Goal: Task Accomplishment & Management: Use online tool/utility

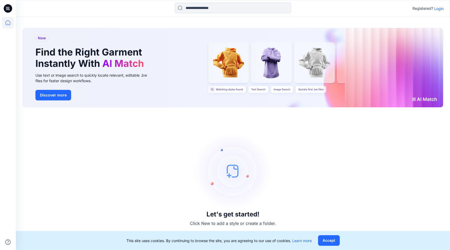
click at [439, 8] on p "Login" at bounding box center [439, 9] width 10 height 6
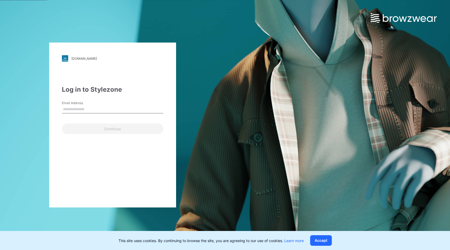
click at [94, 110] on input "Email Address" at bounding box center [113, 110] width 102 height 8
paste input "**********"
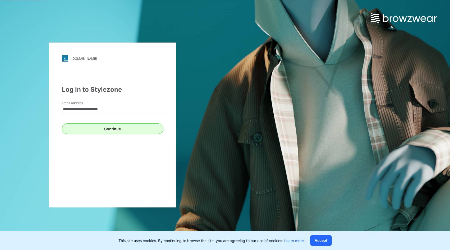
type input "**********"
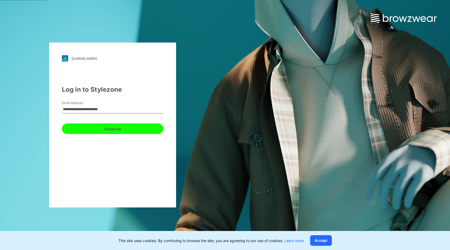
click at [137, 128] on button "Continue" at bounding box center [113, 129] width 102 height 11
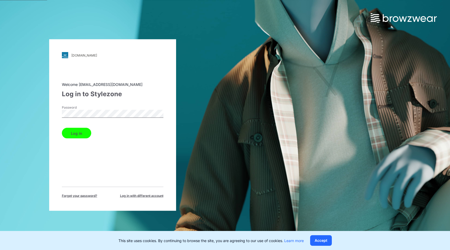
click at [74, 136] on button "Log in" at bounding box center [76, 133] width 29 height 11
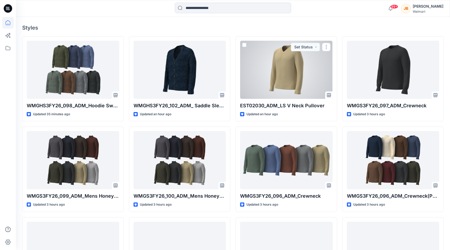
scroll to position [130, 0]
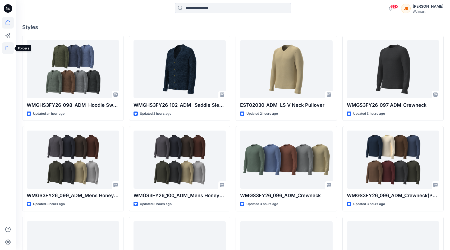
click at [5, 49] on icon at bounding box center [8, 48] width 12 height 12
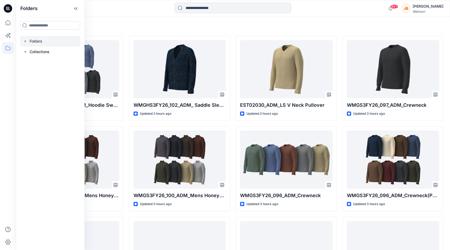
click at [31, 41] on div at bounding box center [50, 41] width 60 height 11
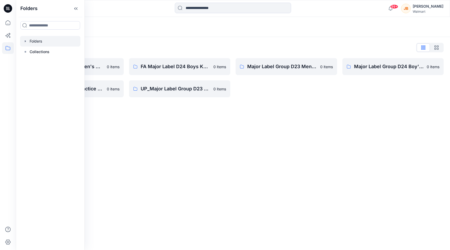
click at [27, 41] on icon "button" at bounding box center [25, 41] width 4 height 4
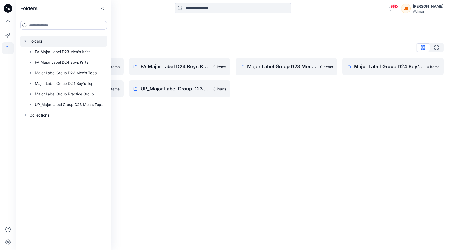
drag, startPoint x: 84, startPoint y: 30, endPoint x: 116, endPoint y: 30, distance: 31.8
click at [116, 30] on div "Folders Folders FA Major Label D23 Men's Knits FA Major Label D24 Boys Knits Ma…" at bounding box center [225, 125] width 450 height 250
click at [166, 148] on div "Folders Folders List FA Major Label D23 Men's Knits 0 items Major Label Group P…" at bounding box center [233, 133] width 434 height 233
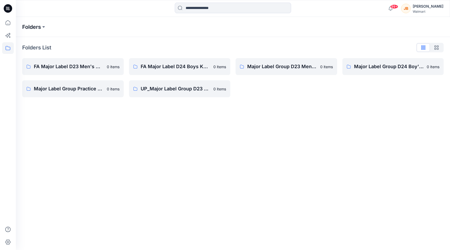
click at [37, 27] on p "Folders" at bounding box center [31, 26] width 19 height 7
click at [7, 21] on icon at bounding box center [8, 23] width 12 height 12
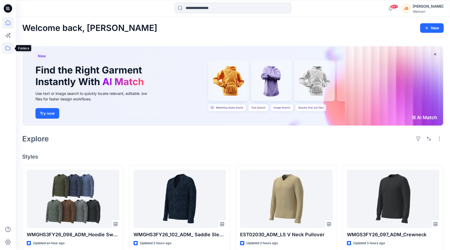
click at [8, 48] on icon at bounding box center [8, 48] width 12 height 12
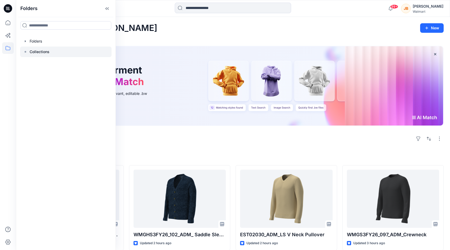
click at [30, 53] on p "Collections" at bounding box center [40, 52] width 20 height 6
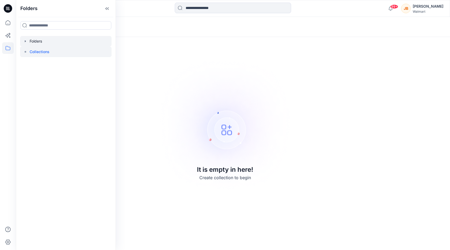
click at [30, 45] on div at bounding box center [66, 41] width 92 height 11
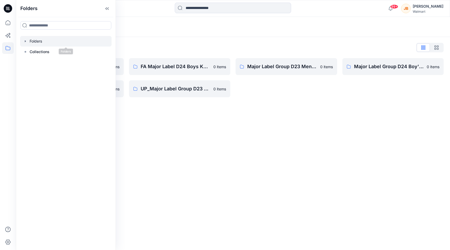
click at [24, 42] on icon "button" at bounding box center [25, 41] width 4 height 4
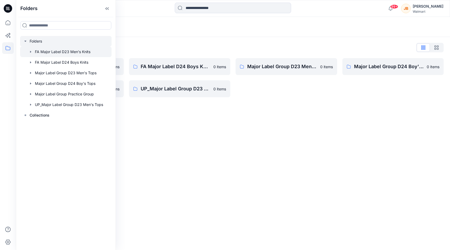
click at [44, 54] on div at bounding box center [66, 52] width 92 height 11
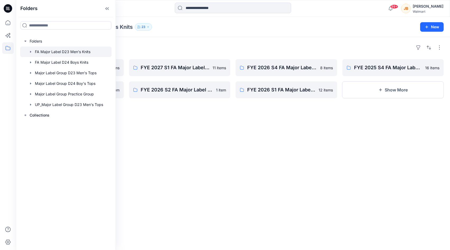
click at [30, 50] on icon "button" at bounding box center [31, 52] width 4 height 4
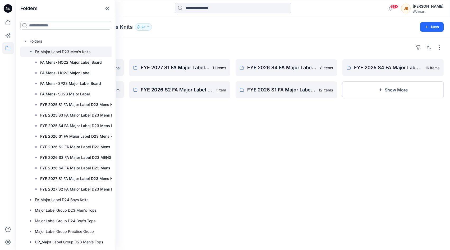
click at [56, 27] on input at bounding box center [65, 25] width 91 height 8
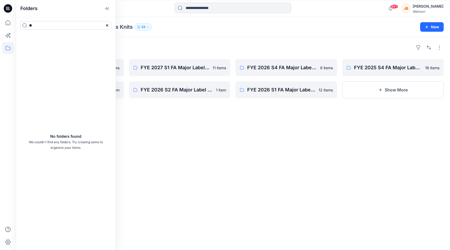
type input "*"
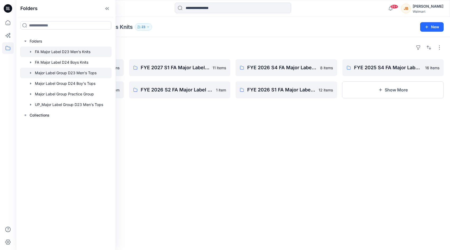
click at [31, 72] on icon "button" at bounding box center [31, 73] width 4 height 4
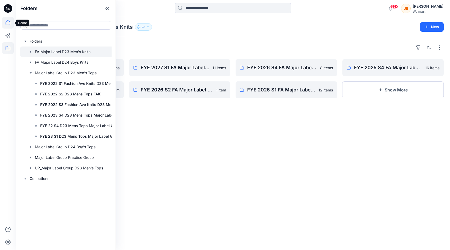
click at [8, 28] on icon at bounding box center [8, 23] width 12 height 12
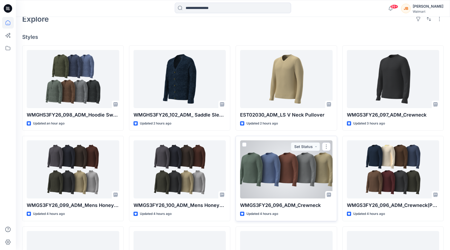
scroll to position [117, 0]
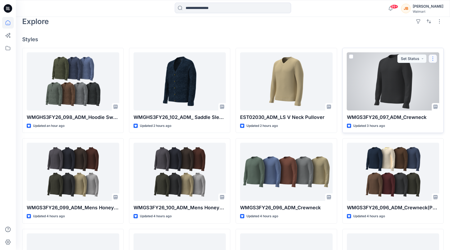
click at [435, 57] on button "button" at bounding box center [433, 59] width 8 height 8
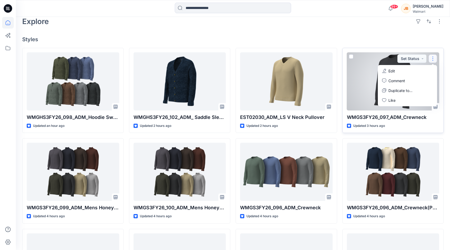
click at [435, 57] on button "button" at bounding box center [433, 59] width 8 height 8
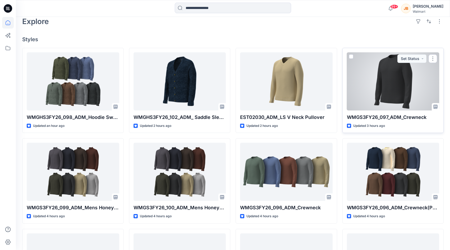
click at [385, 80] on div at bounding box center [393, 81] width 93 height 58
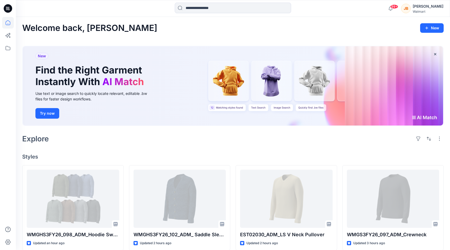
scroll to position [117, 0]
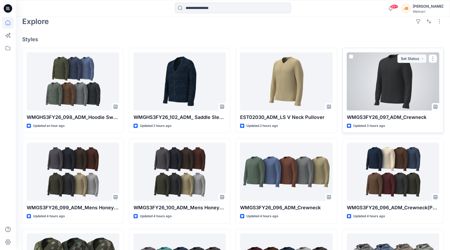
click at [403, 118] on p "WMGS3FY26_097_ADM_Crewneck" at bounding box center [393, 117] width 93 height 7
click at [393, 102] on div at bounding box center [393, 81] width 93 height 58
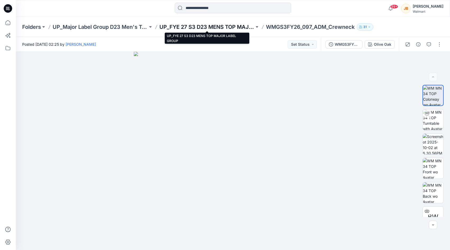
click at [223, 26] on p "UP_FYE 27 S3 D23 MENS TOP MAJOR LABEL GROUP" at bounding box center [207, 26] width 95 height 7
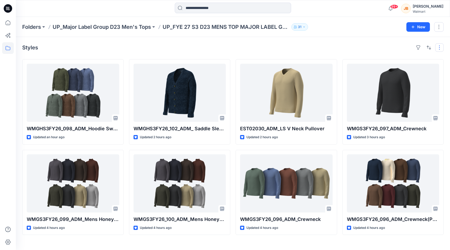
click at [438, 47] on button "button" at bounding box center [439, 47] width 8 height 8
click at [438, 26] on button "button" at bounding box center [439, 27] width 10 height 10
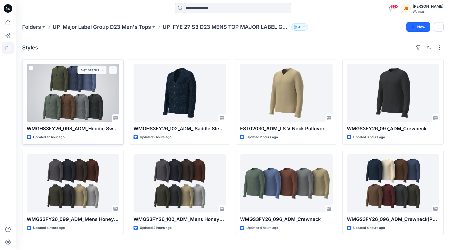
click at [115, 70] on button "button" at bounding box center [113, 70] width 8 height 8
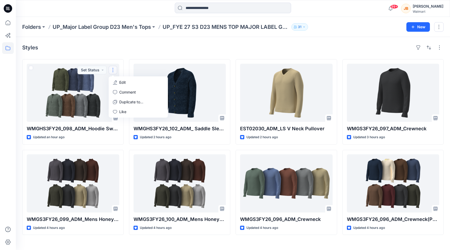
click at [128, 54] on div "Styles WMGHS3FY26_098_ADM_Hoodie Sweater Updated an hour ago Set Status Edit Co…" at bounding box center [233, 143] width 434 height 213
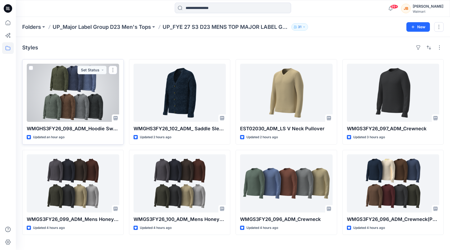
click at [30, 68] on span at bounding box center [31, 68] width 4 height 4
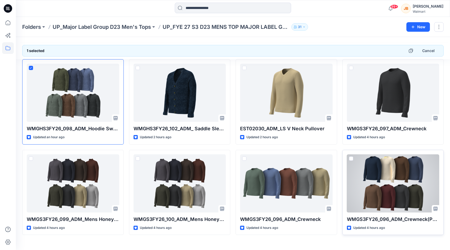
click at [351, 160] on span at bounding box center [351, 159] width 4 height 4
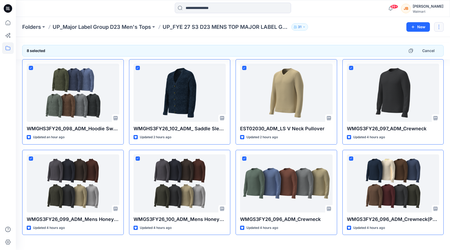
click at [440, 25] on button "button" at bounding box center [439, 27] width 10 height 10
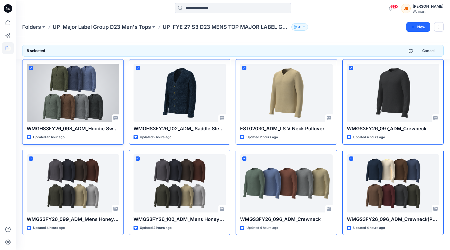
click at [105, 86] on div at bounding box center [73, 93] width 93 height 58
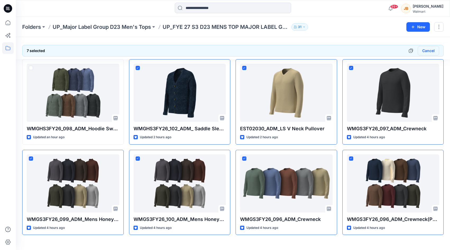
click at [425, 49] on button "Cancel" at bounding box center [428, 51] width 21 height 10
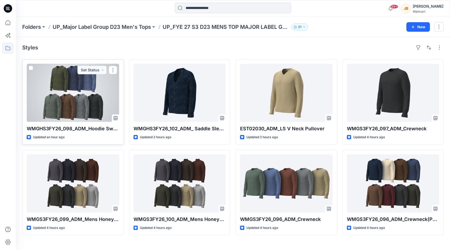
click at [94, 102] on div at bounding box center [73, 93] width 93 height 58
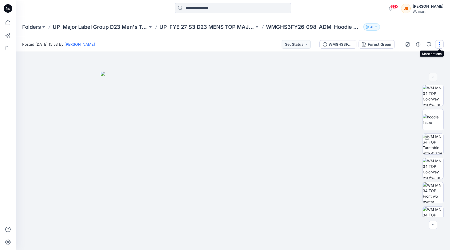
click at [439, 43] on button "button" at bounding box center [439, 44] width 8 height 8
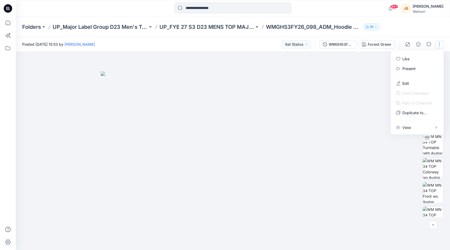
click at [439, 43] on button "button" at bounding box center [439, 44] width 8 height 8
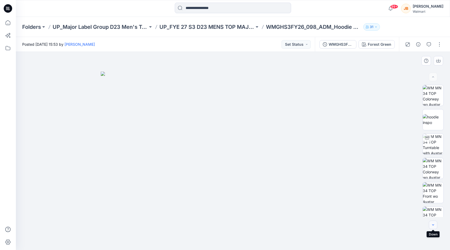
click at [434, 224] on icon "button" at bounding box center [433, 225] width 4 height 4
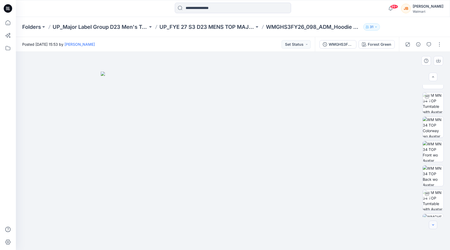
click at [434, 224] on icon "button" at bounding box center [433, 225] width 4 height 4
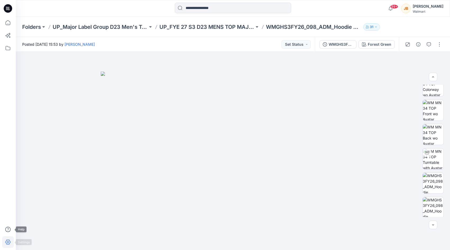
click at [10, 241] on icon at bounding box center [8, 243] width 12 height 12
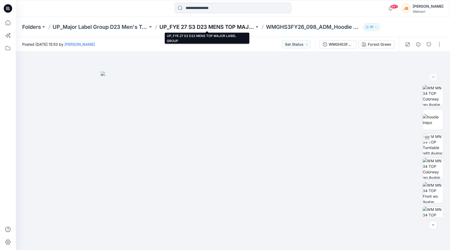
click at [211, 30] on p "UP_FYE 27 S3 D23 MENS TOP MAJOR LABEL GROUP" at bounding box center [207, 26] width 95 height 7
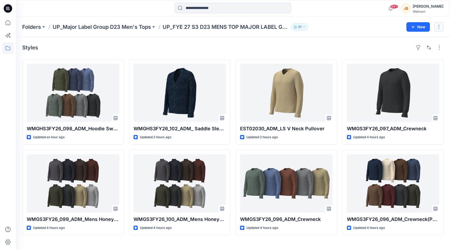
click at [439, 28] on button "button" at bounding box center [439, 27] width 10 height 10
click at [435, 47] on div at bounding box center [429, 47] width 30 height 8
click at [440, 49] on button "button" at bounding box center [439, 47] width 8 height 8
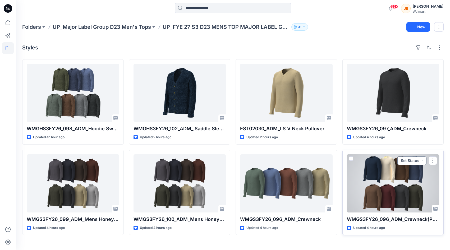
click at [421, 161] on button "Set Status" at bounding box center [412, 161] width 29 height 8
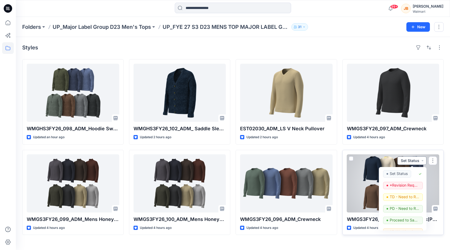
click at [421, 161] on button "Set Status" at bounding box center [412, 161] width 29 height 8
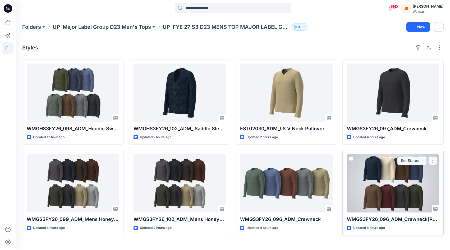
click at [436, 164] on button "button" at bounding box center [433, 161] width 8 height 8
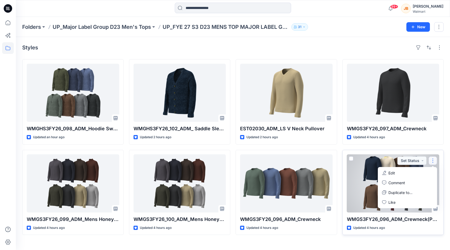
click at [436, 164] on button "button" at bounding box center [433, 161] width 8 height 8
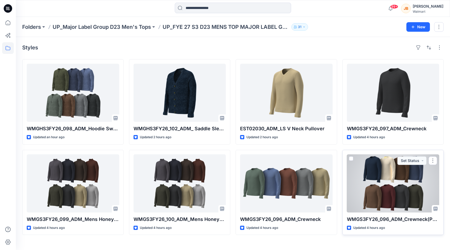
click at [408, 198] on div at bounding box center [393, 184] width 93 height 58
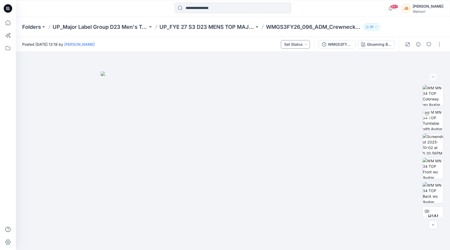
click at [295, 42] on button "Set Status" at bounding box center [295, 44] width 29 height 8
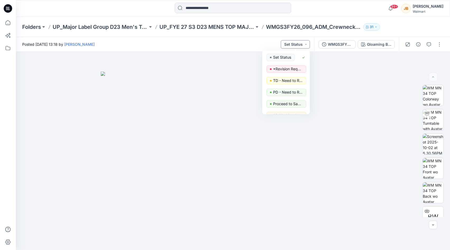
click at [295, 42] on button "Set Status" at bounding box center [295, 44] width 29 height 8
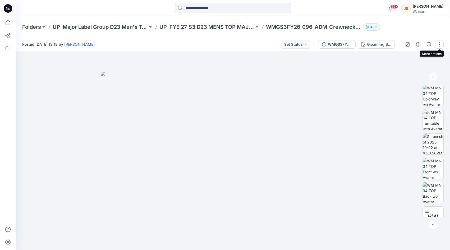
click at [440, 45] on button "button" at bounding box center [439, 44] width 8 height 8
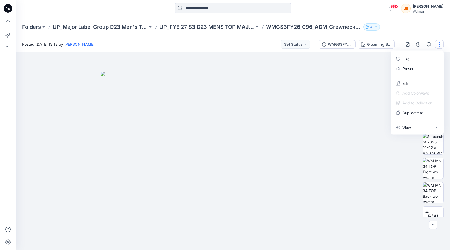
click at [440, 45] on button "button" at bounding box center [439, 44] width 8 height 8
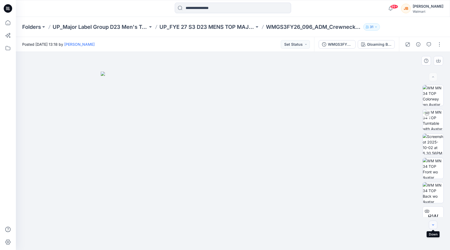
click at [432, 228] on button "button" at bounding box center [433, 225] width 8 height 8
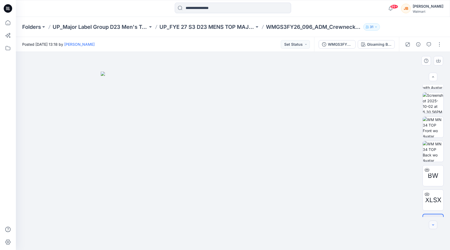
click at [432, 228] on button "button" at bounding box center [433, 225] width 8 height 8
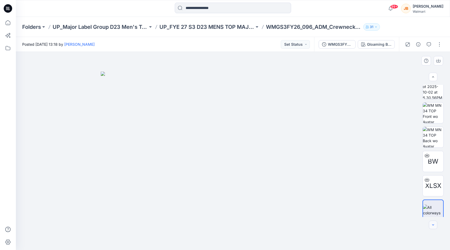
scroll to position [59, 0]
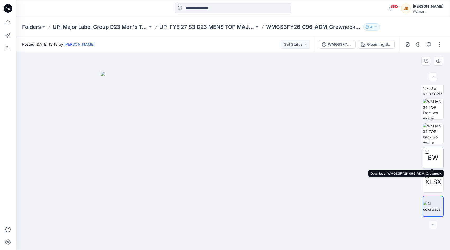
click at [427, 153] on icon at bounding box center [427, 152] width 4 height 4
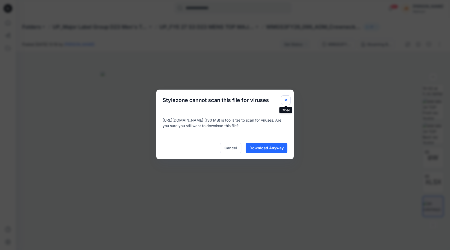
click at [289, 100] on button "Close" at bounding box center [286, 101] width 10 height 10
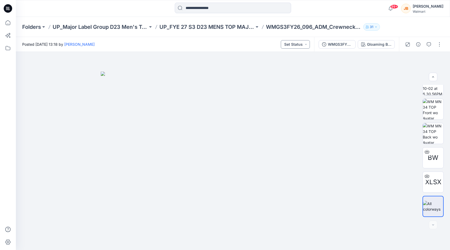
click at [305, 44] on button "Set Status" at bounding box center [295, 44] width 29 height 8
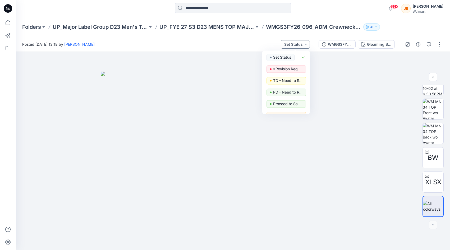
click at [305, 44] on button "Set Status" at bounding box center [295, 44] width 29 height 8
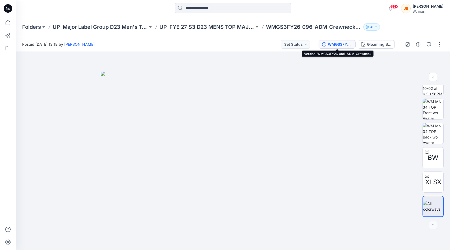
click at [350, 45] on div "WMGS3FY26_096_ADM_Crewneck" at bounding box center [340, 45] width 24 height 6
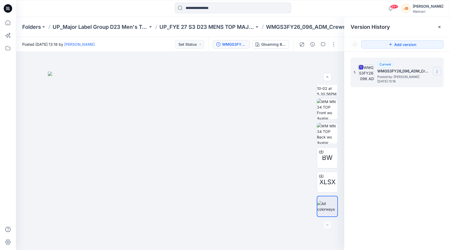
click at [434, 73] on section at bounding box center [437, 71] width 8 height 8
click at [429, 84] on span "Download Source BW File" at bounding box center [410, 82] width 44 height 6
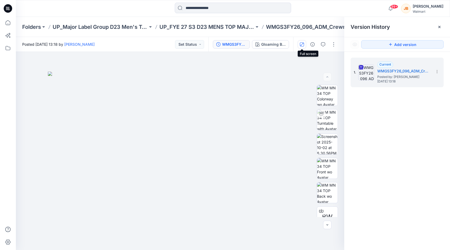
click at [300, 45] on icon "button" at bounding box center [302, 44] width 4 height 4
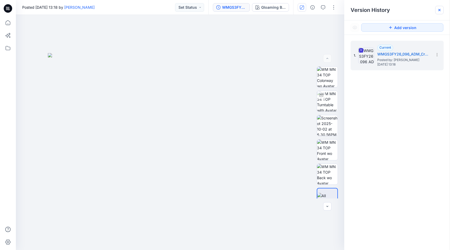
click at [442, 11] on div at bounding box center [439, 10] width 8 height 8
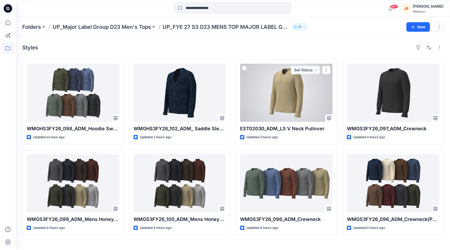
click at [237, 54] on div "Styles WMGHS3FY26_098_ADM_Hoodie Sweater Updated an hour ago WMGS3FY26_099_ADM_…" at bounding box center [233, 143] width 434 height 213
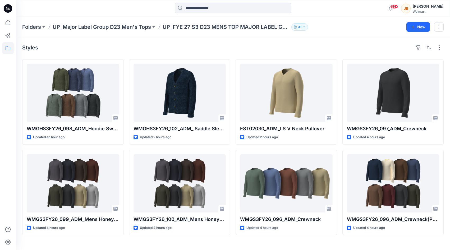
click at [304, 28] on icon "button" at bounding box center [304, 26] width 3 height 3
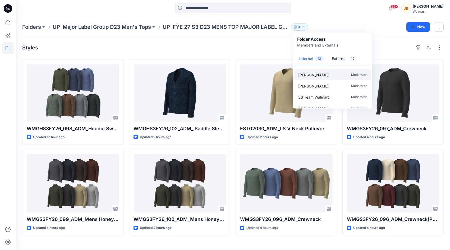
scroll to position [3, 0]
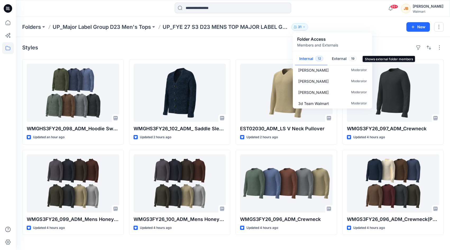
click at [343, 58] on button "External 19" at bounding box center [345, 58] width 34 height 13
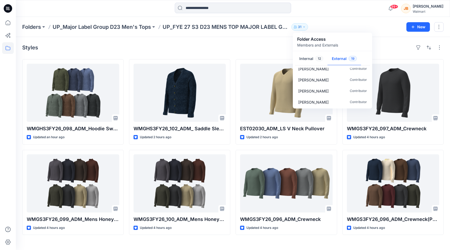
click at [253, 42] on div "Styles WMGHS3FY26_098_ADM_Hoodie Sweater Updated an hour ago WMGS3FY26_099_ADM_…" at bounding box center [233, 143] width 434 height 213
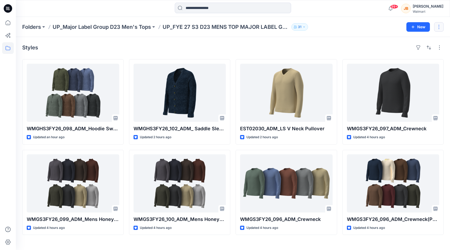
click at [440, 27] on button "button" at bounding box center [439, 27] width 10 height 10
click at [441, 49] on button "button" at bounding box center [439, 47] width 8 height 8
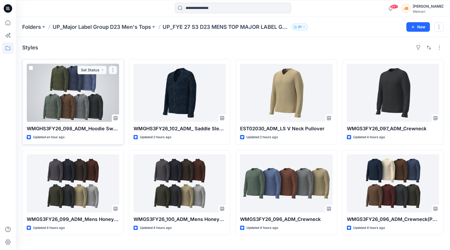
click at [114, 70] on button "button" at bounding box center [113, 70] width 8 height 8
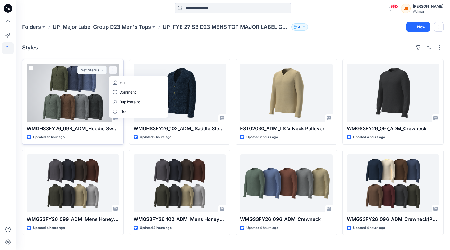
click at [114, 70] on button "button" at bounding box center [113, 70] width 8 height 8
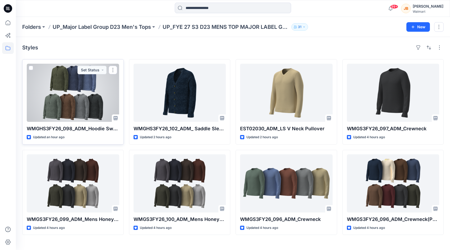
click at [108, 89] on div at bounding box center [73, 93] width 93 height 58
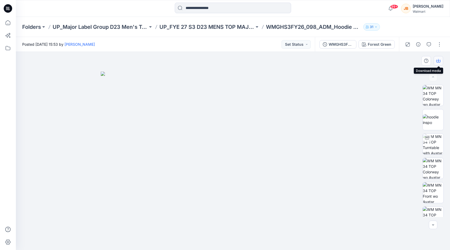
click at [440, 62] on icon "button" at bounding box center [439, 61] width 4 height 4
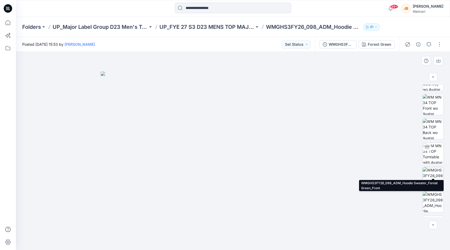
scroll to position [81, 0]
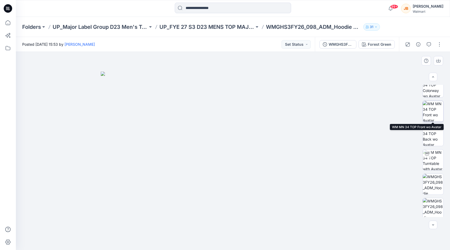
click at [434, 109] on img at bounding box center [433, 111] width 21 height 21
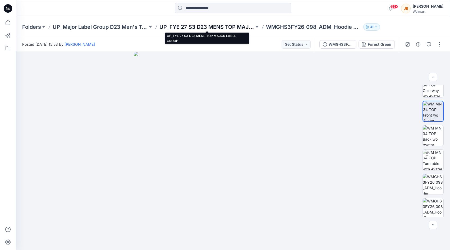
click at [229, 26] on p "UP_FYE 27 S3 D23 MENS TOP MAJOR LABEL GROUP" at bounding box center [207, 26] width 95 height 7
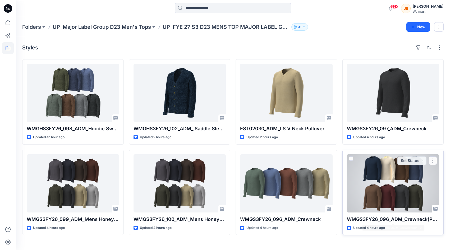
click at [368, 198] on div at bounding box center [393, 184] width 93 height 58
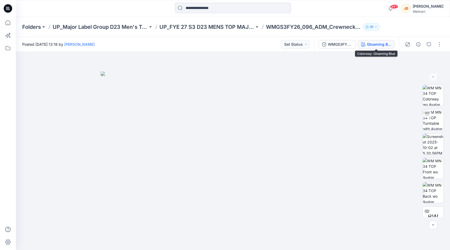
click at [376, 42] on div "Gloaming Blue" at bounding box center [379, 45] width 24 height 6
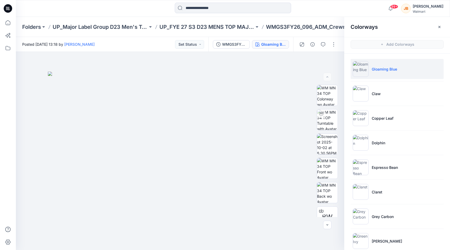
click at [390, 74] on li "Gloaming Blue" at bounding box center [397, 69] width 93 height 20
click at [440, 25] on icon "button" at bounding box center [440, 27] width 4 height 4
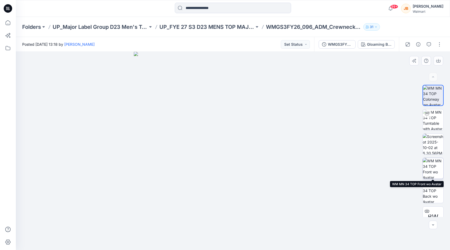
click at [431, 170] on img at bounding box center [433, 168] width 21 height 21
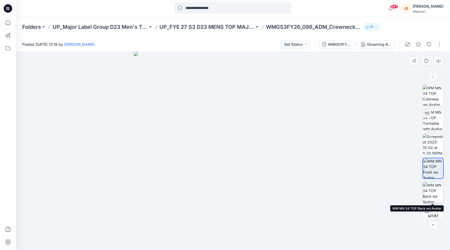
click at [432, 187] on img at bounding box center [433, 193] width 21 height 21
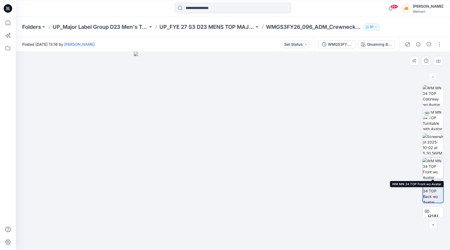
click at [432, 169] on img at bounding box center [433, 168] width 21 height 21
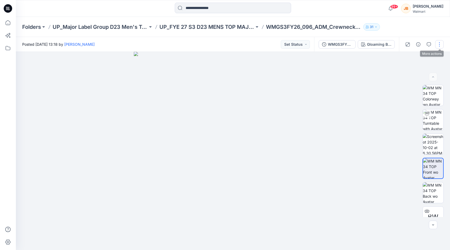
click at [440, 42] on button "button" at bounding box center [439, 44] width 8 height 8
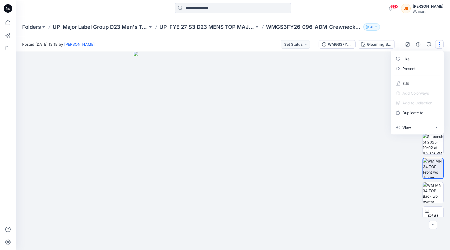
click at [440, 42] on button "button" at bounding box center [439, 44] width 8 height 8
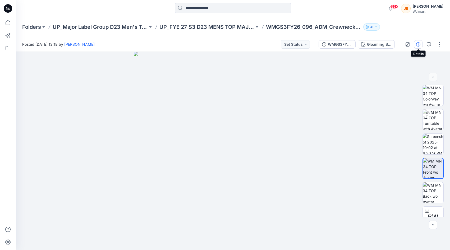
click at [417, 44] on icon "button" at bounding box center [418, 44] width 4 height 4
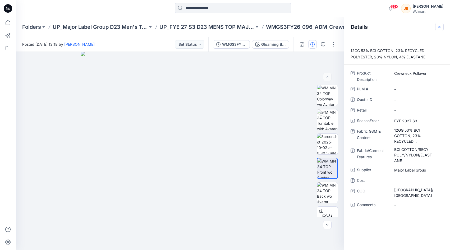
click at [443, 26] on button "button" at bounding box center [439, 27] width 8 height 8
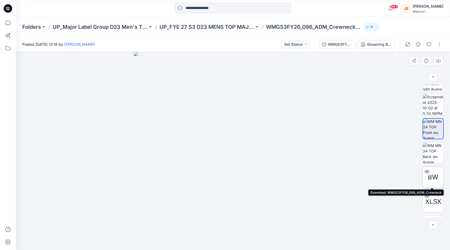
scroll to position [40, 0]
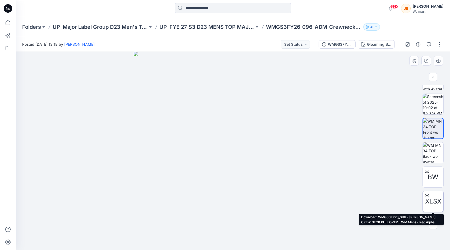
click at [427, 194] on icon at bounding box center [427, 195] width 4 height 4
click at [432, 77] on icon "button" at bounding box center [433, 77] width 4 height 4
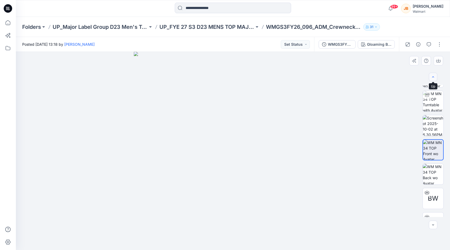
click at [432, 77] on icon "button" at bounding box center [433, 77] width 4 height 4
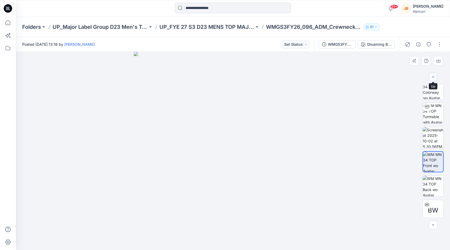
click at [432, 77] on icon "button" at bounding box center [433, 77] width 4 height 4
